Goal: Task Accomplishment & Management: Use online tool/utility

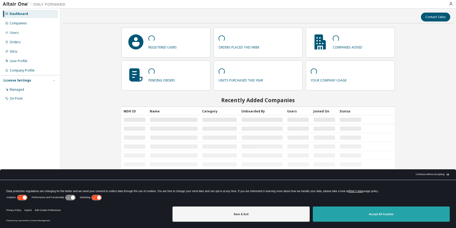
click at [349, 215] on button "Accept All Cookies" at bounding box center [381, 213] width 137 height 15
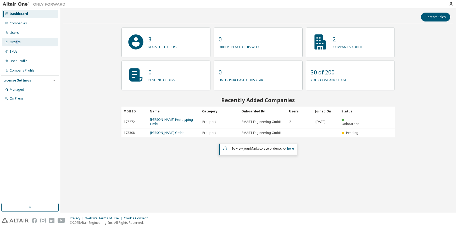
click at [16, 44] on div "Orders" at bounding box center [15, 42] width 11 height 4
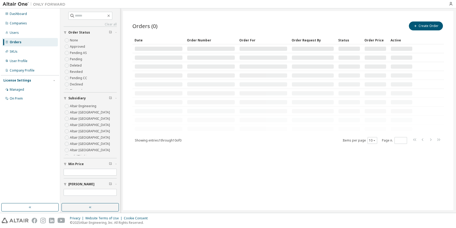
click at [12, 41] on div "Orders" at bounding box center [16, 42] width 12 height 4
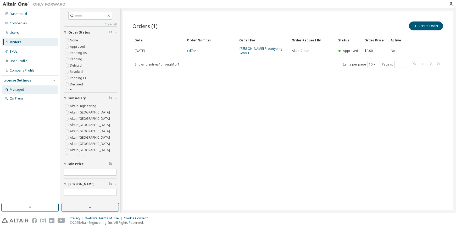
click at [12, 90] on div "Managed" at bounding box center [17, 89] width 14 height 4
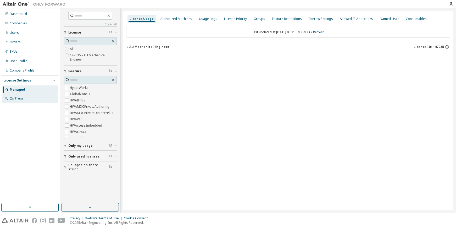
click at [17, 98] on div "On Prem" at bounding box center [16, 98] width 13 height 4
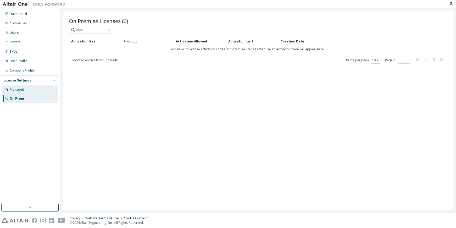
click at [18, 90] on div "Managed" at bounding box center [17, 89] width 14 height 4
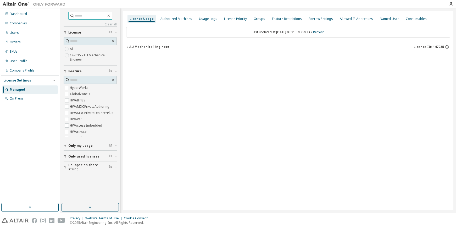
click at [75, 16] on input "text" at bounding box center [90, 15] width 31 height 5
type input "*****"
click at [77, 58] on label "147035 - AU Mechanical Engineer" at bounding box center [93, 57] width 47 height 10
click at [439, 48] on span "License ID: 147035" at bounding box center [429, 47] width 30 height 4
click at [172, 18] on div "Authorized Machines" at bounding box center [176, 19] width 32 height 4
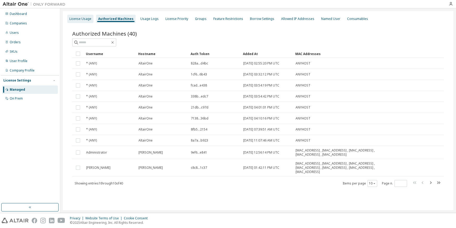
click at [85, 18] on div "License Usage" at bounding box center [80, 19] width 22 height 4
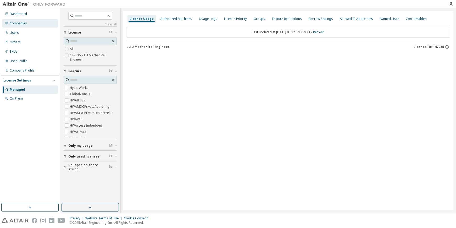
click at [19, 21] on div "Companies" at bounding box center [18, 23] width 17 height 4
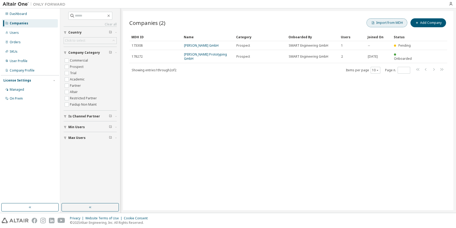
click at [393, 24] on button "Import from MDH" at bounding box center [386, 22] width 41 height 9
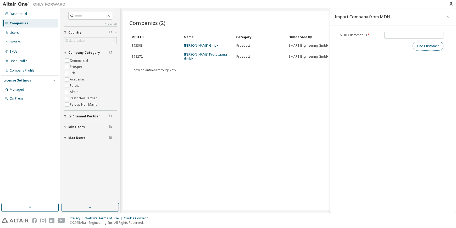
click at [432, 44] on button "Find Customer" at bounding box center [427, 46] width 31 height 9
click at [447, 17] on icon "button" at bounding box center [448, 17] width 4 height 4
